Goal: Information Seeking & Learning: Learn about a topic

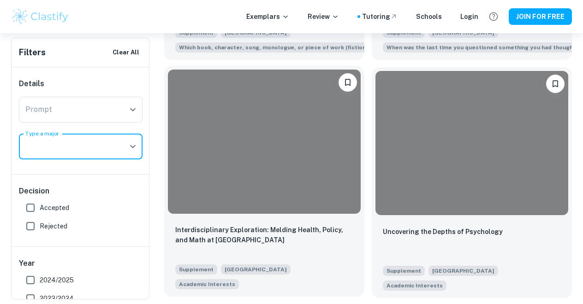
scroll to position [1378, 0]
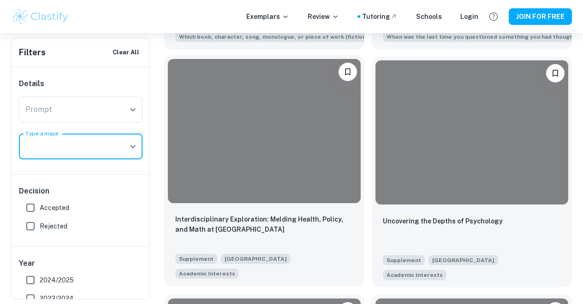
click at [319, 207] on div "Interdisciplinary Exploration: Melding Health, Policy, and Math at [GEOGRAPHIC_…" at bounding box center [264, 246] width 200 height 79
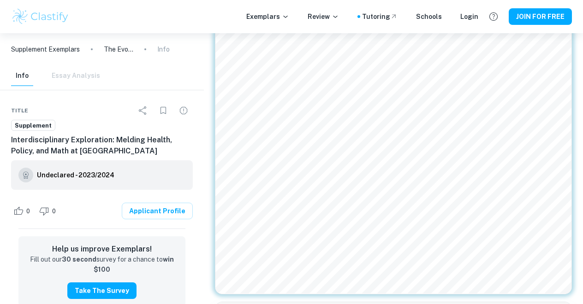
scroll to position [57, 0]
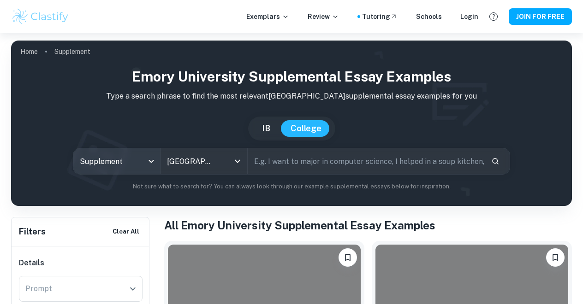
click at [132, 157] on body "We value your privacy We use cookies to enhance your browsing experience, serve…" at bounding box center [291, 185] width 583 height 304
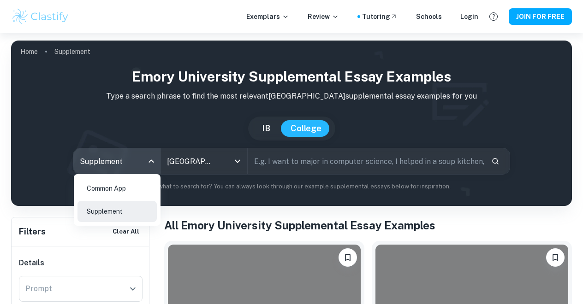
click at [121, 189] on li "Common App" at bounding box center [116, 188] width 79 height 21
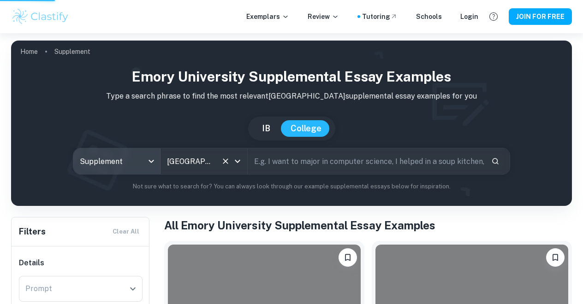
click at [227, 161] on icon "Clear" at bounding box center [225, 161] width 9 height 9
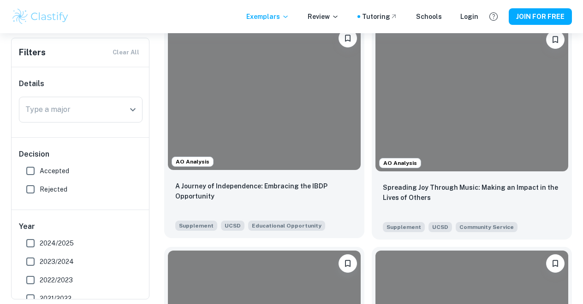
scroll to position [302, 0]
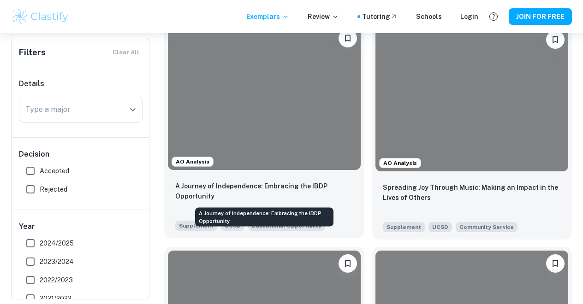
click at [315, 200] on p "A Journey of Independence: Embracing the IBDP Opportunity" at bounding box center [264, 191] width 178 height 20
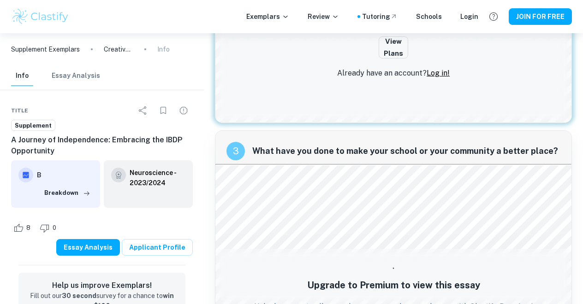
scroll to position [515, 0]
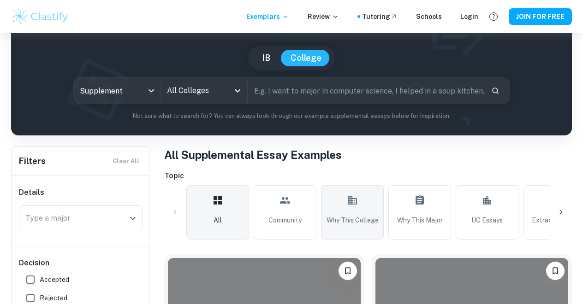
scroll to position [103, 0]
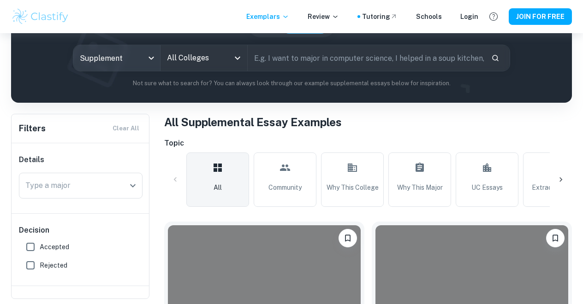
click at [133, 57] on body "We value your privacy We use cookies to enhance your browsing experience, serve…" at bounding box center [291, 82] width 583 height 304
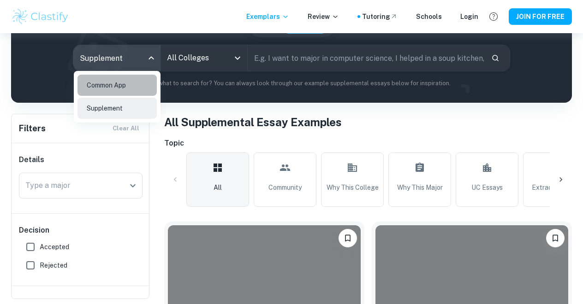
click at [128, 86] on li "Common App" at bounding box center [116, 85] width 79 height 21
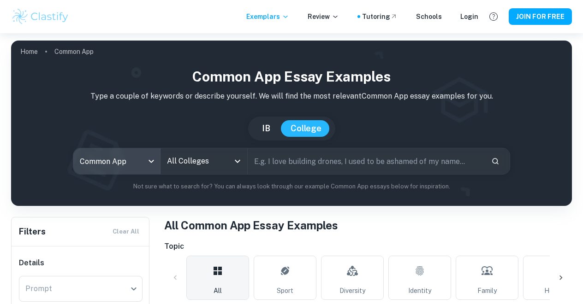
click at [134, 154] on body "We value your privacy We use cookies to enhance your browsing experience, serve…" at bounding box center [291, 185] width 583 height 304
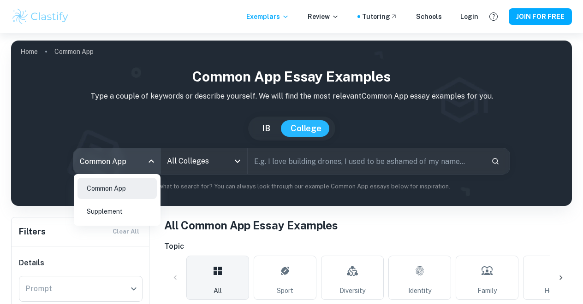
click at [131, 218] on li "Supplement" at bounding box center [116, 211] width 79 height 21
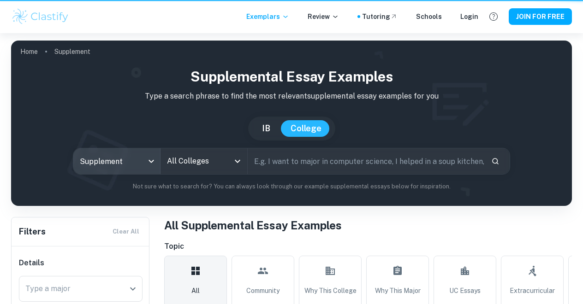
type input "supplement"
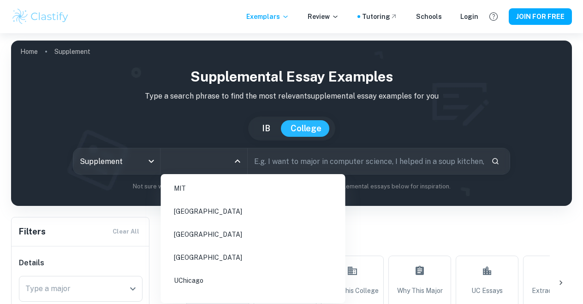
click at [203, 163] on input "All Colleges" at bounding box center [197, 162] width 65 height 18
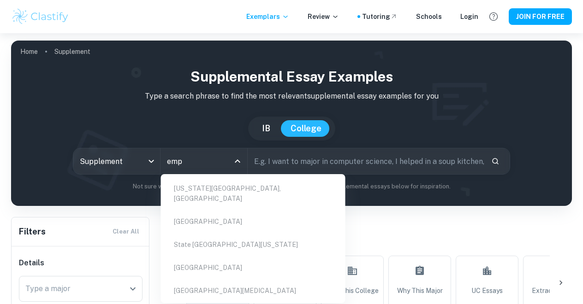
type input "em"
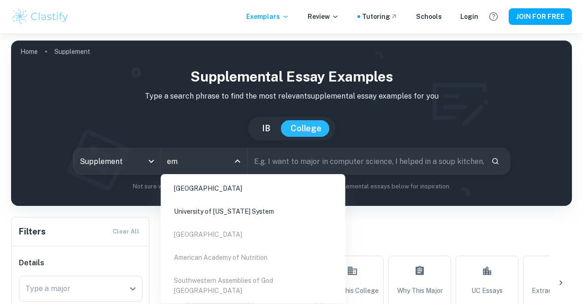
click at [202, 189] on li "[GEOGRAPHIC_DATA]" at bounding box center [253, 188] width 177 height 21
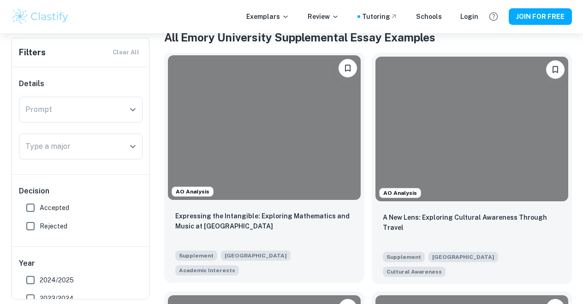
scroll to position [182, 0]
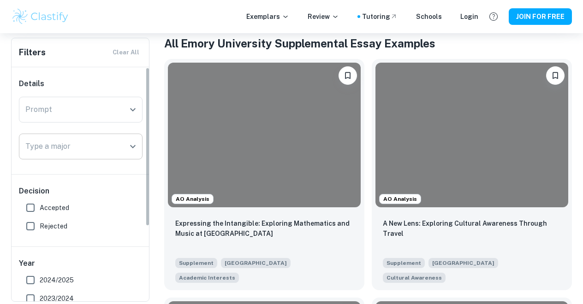
click at [100, 142] on input "Type a major" at bounding box center [73, 147] width 101 height 18
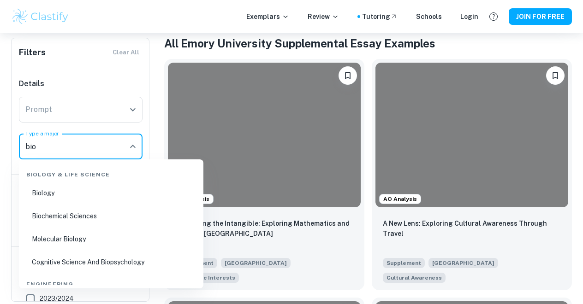
click at [107, 214] on li "Biochemical Sciences" at bounding box center [111, 216] width 177 height 21
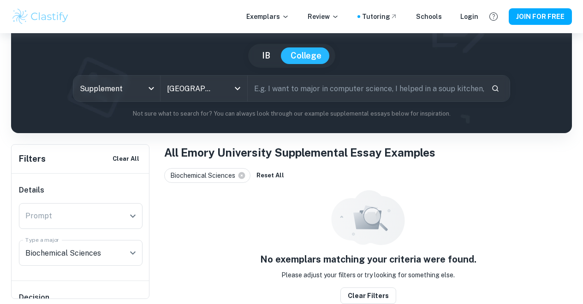
scroll to position [73, 0]
click at [95, 248] on input "Biochemical Sciences" at bounding box center [67, 253] width 89 height 18
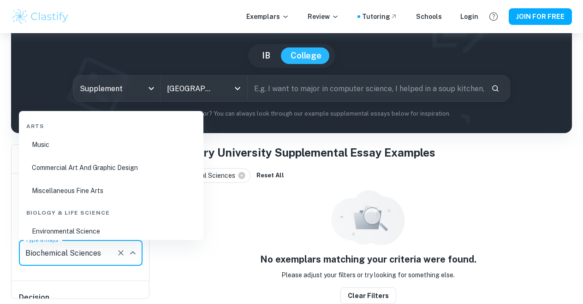
scroll to position [52, 0]
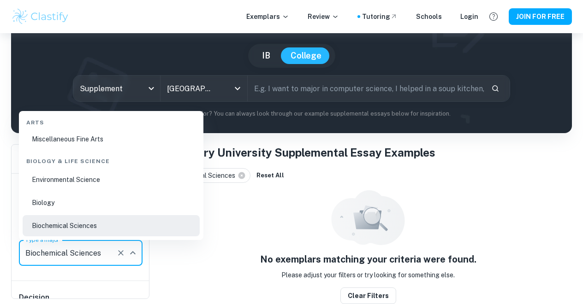
click at [79, 201] on li "Biology" at bounding box center [111, 202] width 177 height 21
type input "Biology"
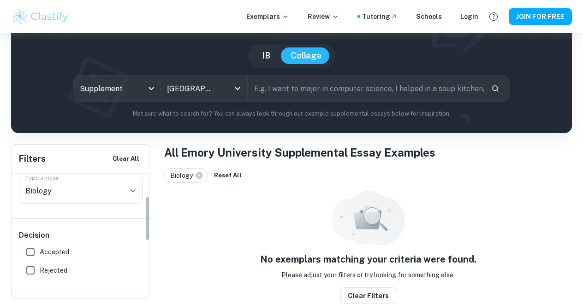
scroll to position [60, 0]
click at [113, 190] on div "Biology Type a major" at bounding box center [81, 193] width 124 height 26
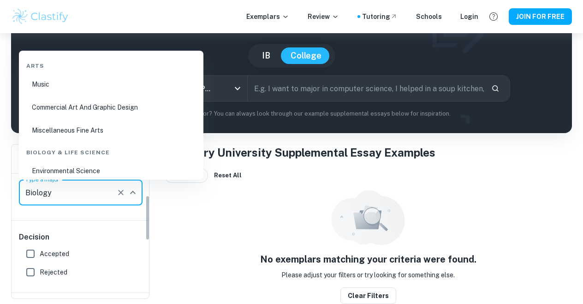
scroll to position [29, 0]
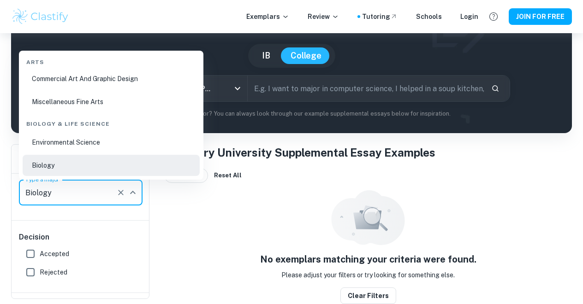
click at [119, 191] on icon "Clear" at bounding box center [121, 193] width 6 height 6
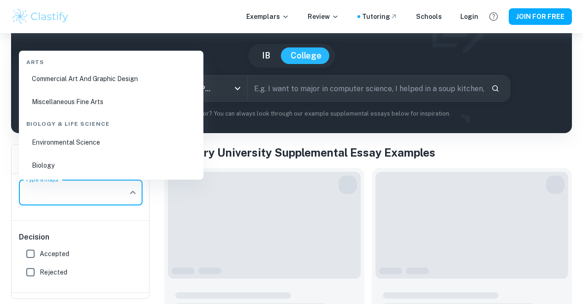
scroll to position [0, 0]
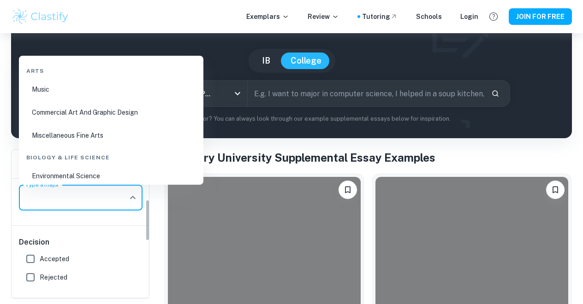
click at [135, 223] on div "Details Prompt Prompt Type a major Type a major" at bounding box center [81, 172] width 138 height 107
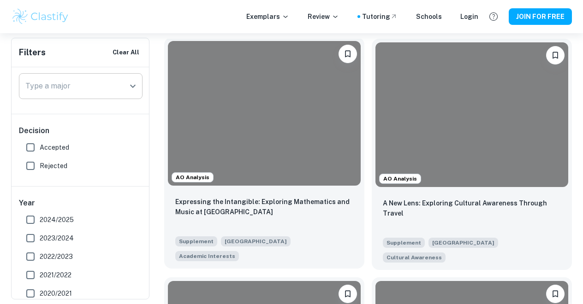
scroll to position [229, 0]
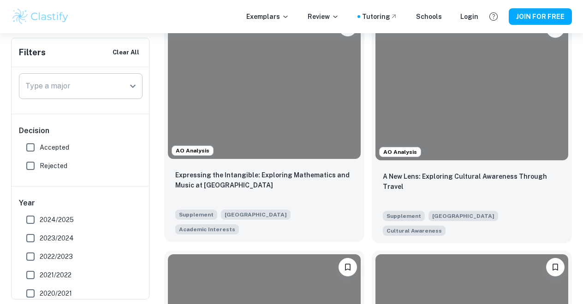
click at [243, 165] on div "Expressing the Intangible: Exploring Mathematics and Music at [GEOGRAPHIC_DATA]…" at bounding box center [264, 202] width 200 height 79
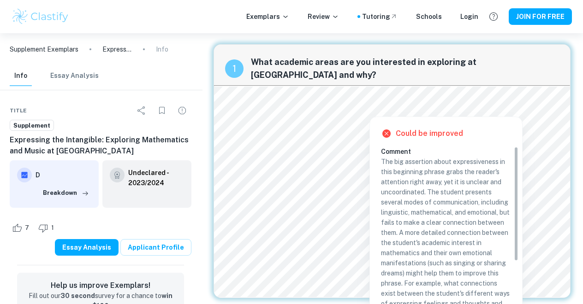
scroll to position [0, 1]
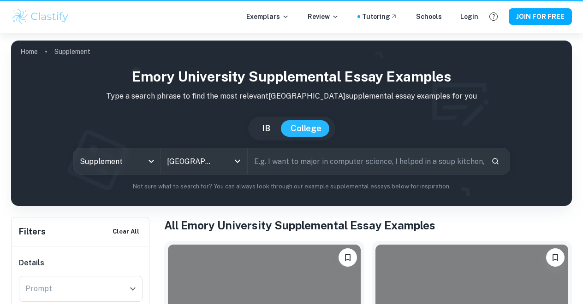
scroll to position [229, 0]
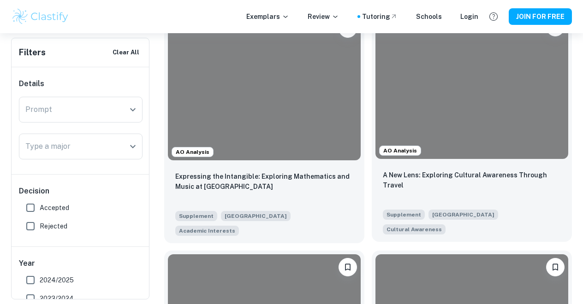
click at [478, 154] on div at bounding box center [471, 86] width 193 height 145
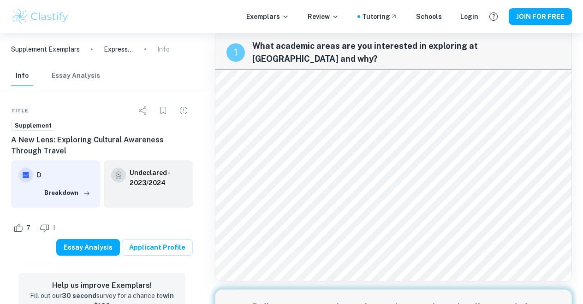
scroll to position [18, 0]
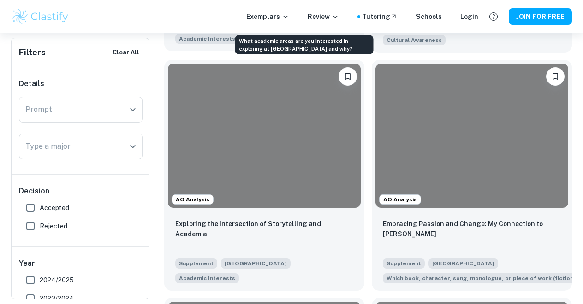
scroll to position [435, 0]
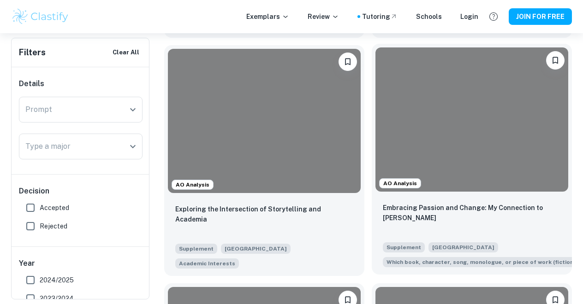
click at [456, 134] on div at bounding box center [471, 120] width 193 height 145
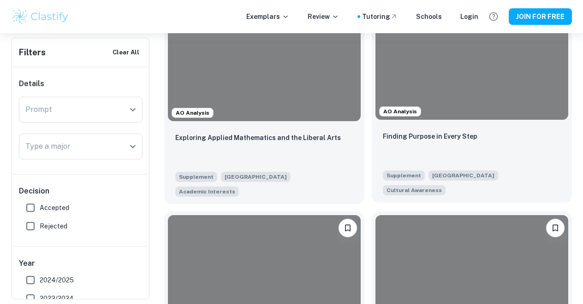
scroll to position [756, 0]
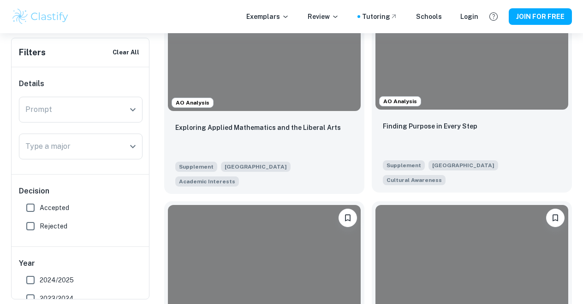
click at [469, 66] on div at bounding box center [471, 37] width 193 height 145
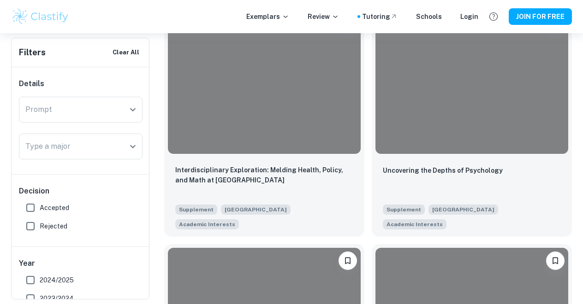
scroll to position [1428, 0]
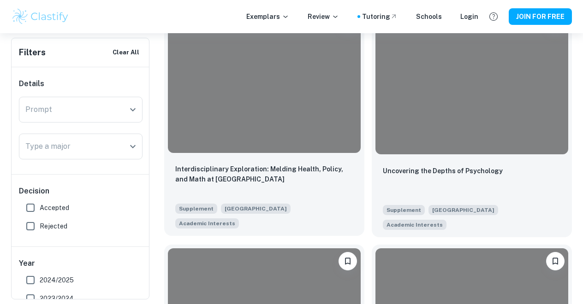
click at [311, 122] on div at bounding box center [264, 81] width 193 height 145
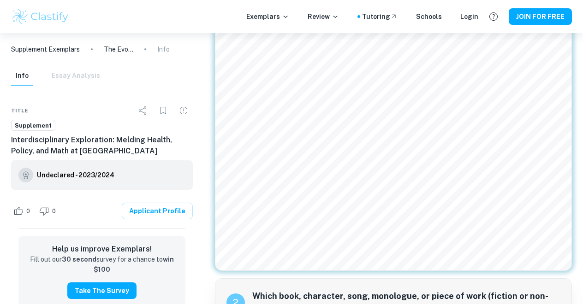
scroll to position [65, 0]
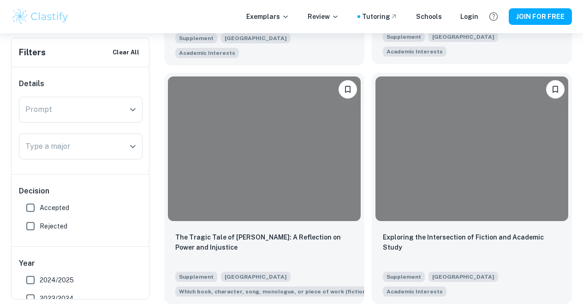
scroll to position [1601, 0]
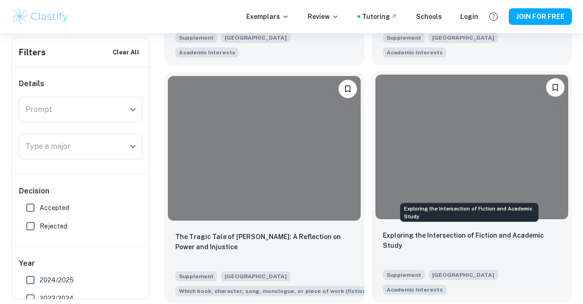
click at [481, 231] on p "Exploring the Intersection of Fiction and Academic Study" at bounding box center [472, 241] width 178 height 20
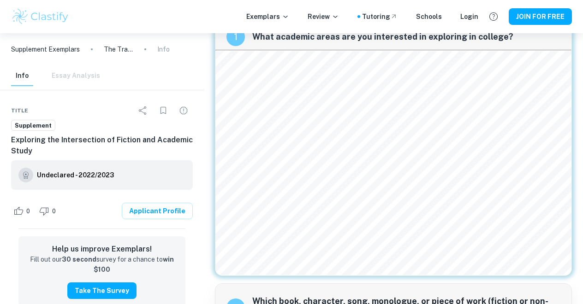
scroll to position [29, 0]
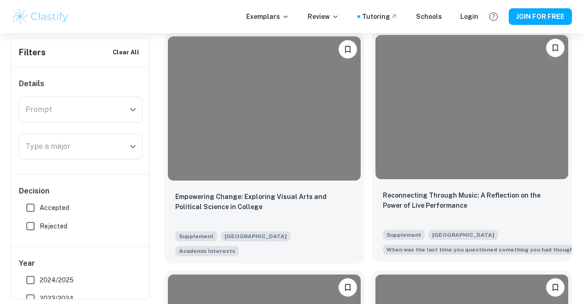
scroll to position [1880, 0]
